Goal: Task Accomplishment & Management: Complete application form

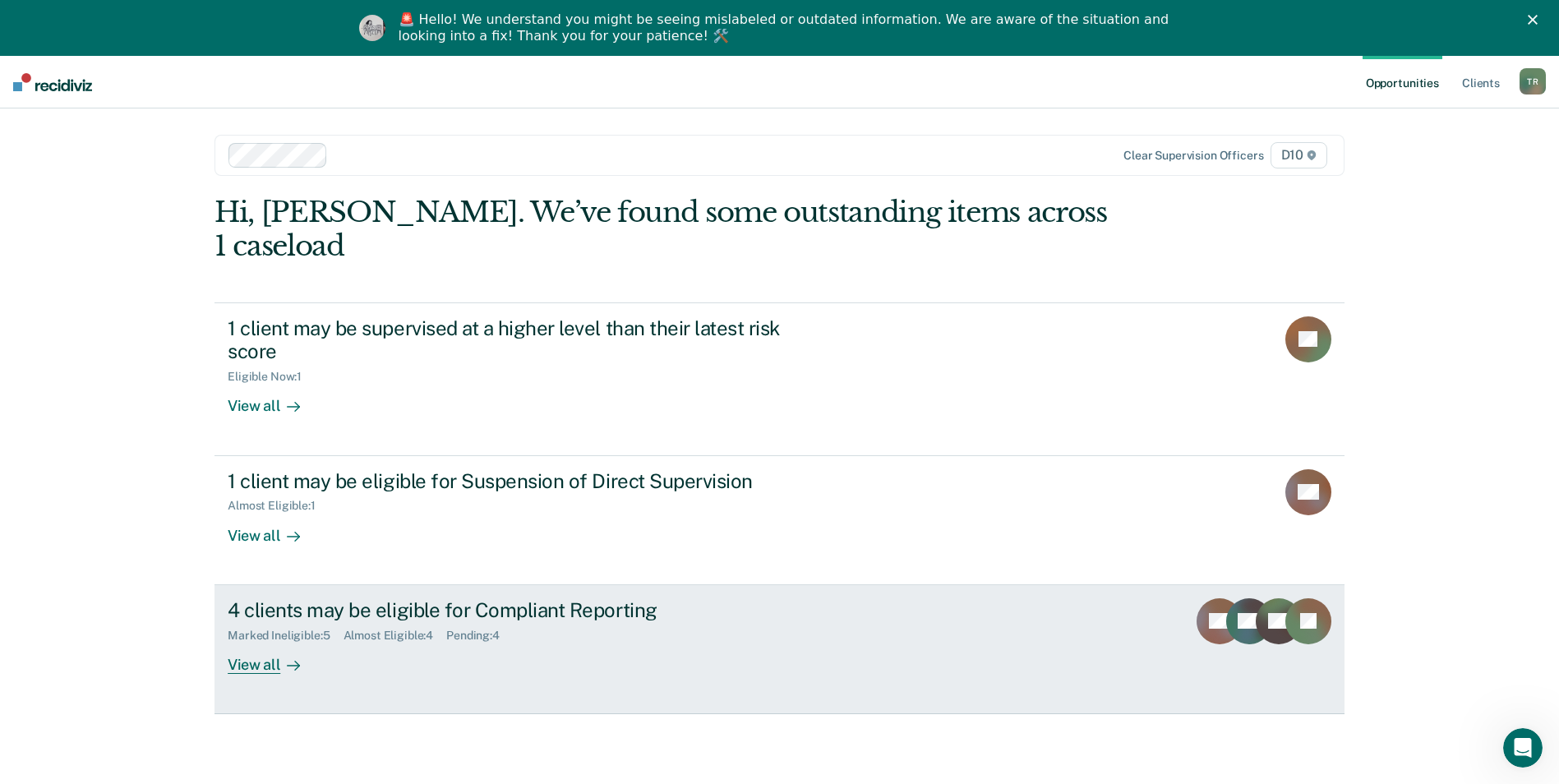
click at [410, 598] on div "4 clients may be eligible for Compliant Reporting" at bounding box center [516, 610] width 577 height 24
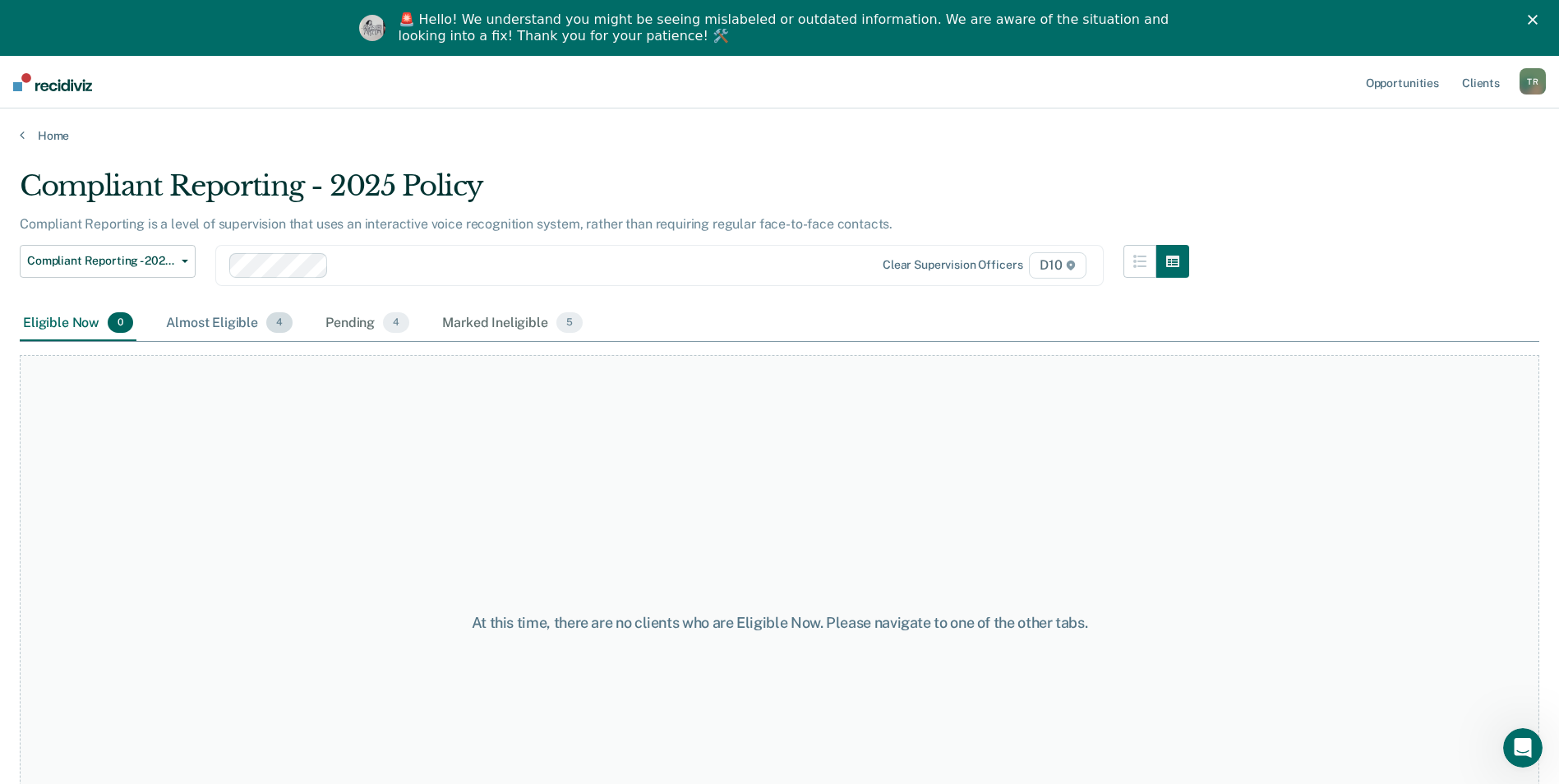
click at [212, 320] on div "Almost Eligible 4" at bounding box center [229, 324] width 133 height 36
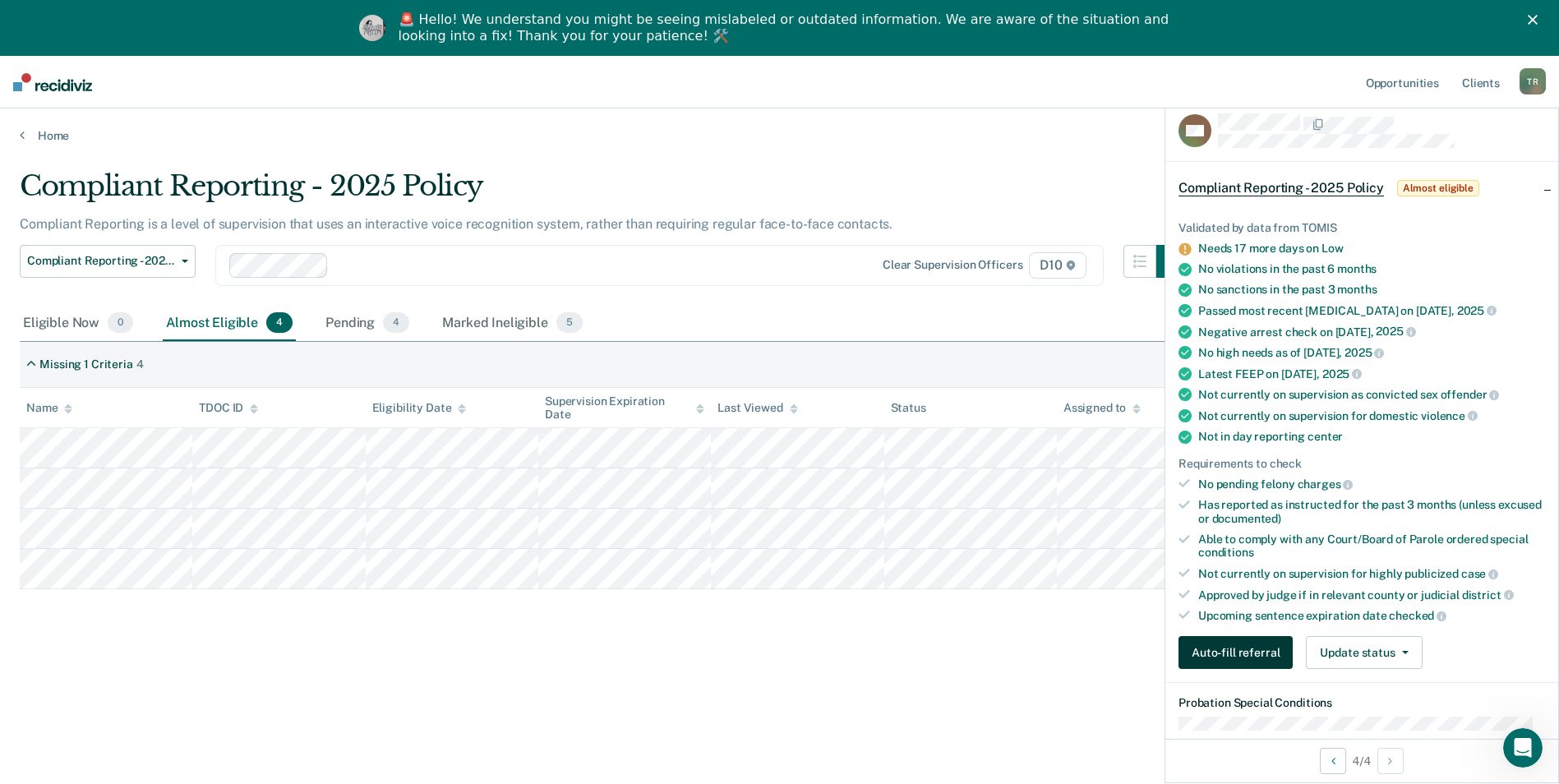
click at [1256, 642] on button "Auto-fill referral" at bounding box center [1235, 653] width 114 height 33
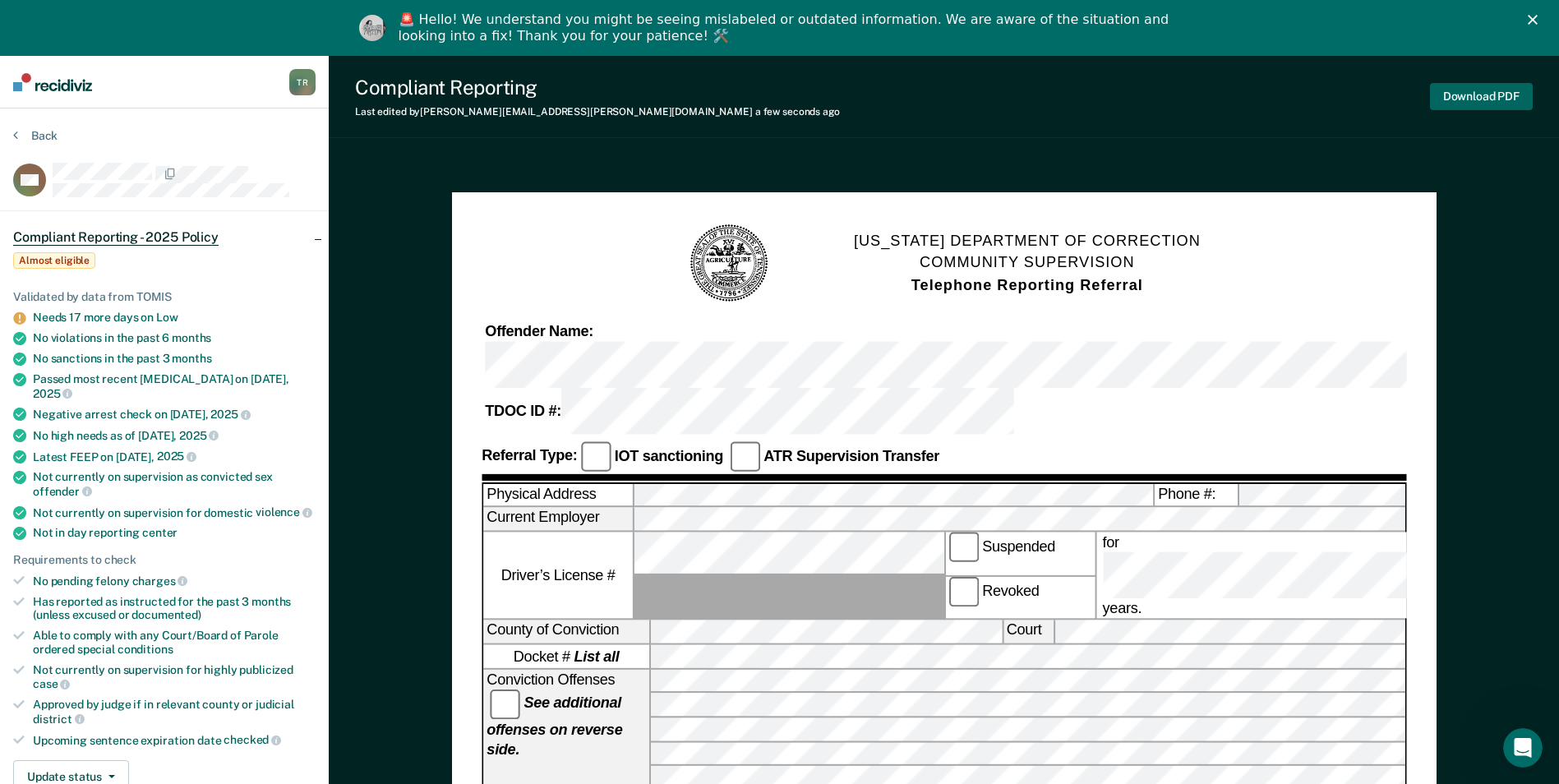
click at [1481, 100] on button "Download PDF" at bounding box center [1481, 97] width 103 height 27
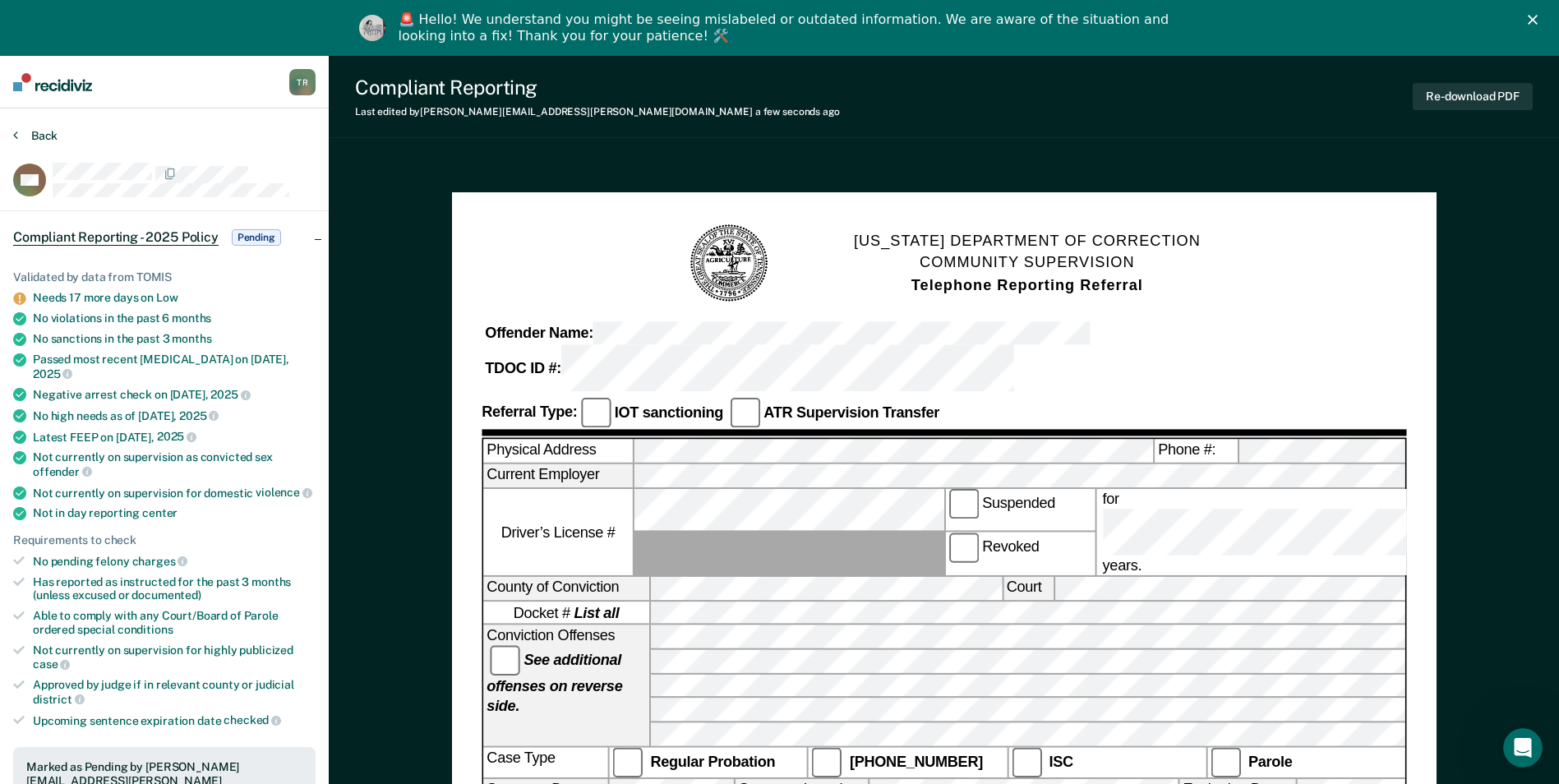
click at [29, 134] on button "Back" at bounding box center [35, 136] width 45 height 15
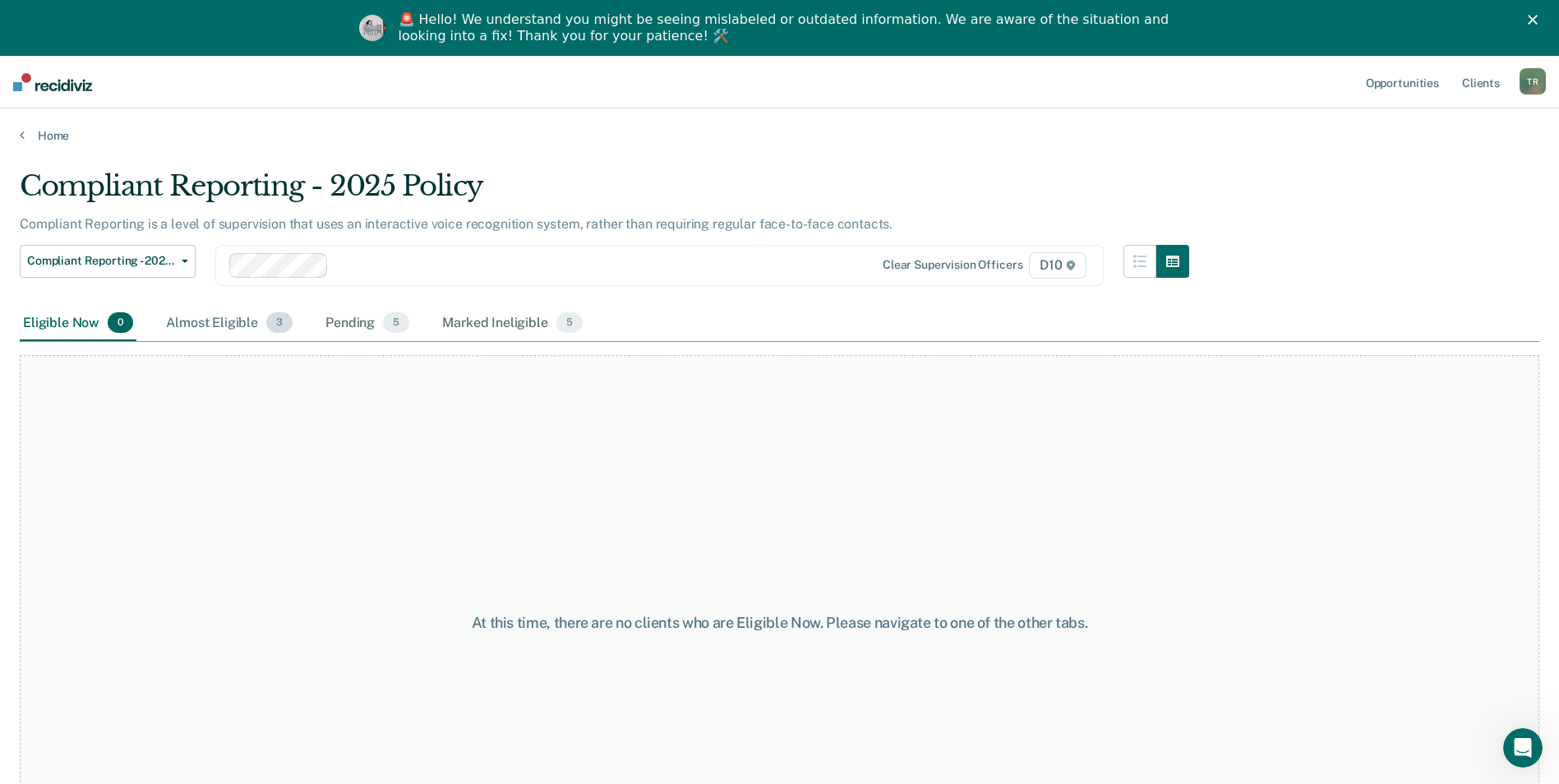
click at [221, 330] on div "Almost Eligible 3" at bounding box center [229, 324] width 133 height 36
